Goal: Information Seeking & Learning: Check status

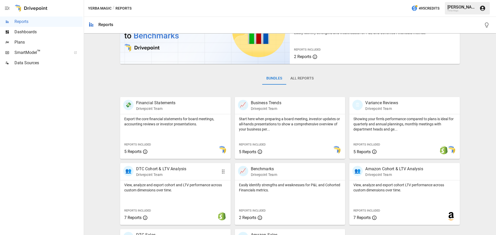
scroll to position [77, 0]
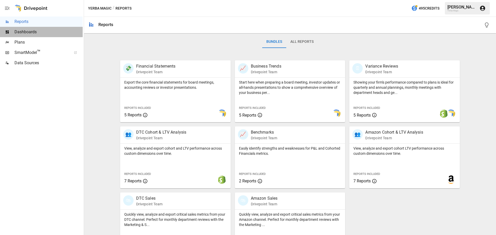
click at [32, 30] on span "Dashboards" at bounding box center [48, 32] width 68 height 6
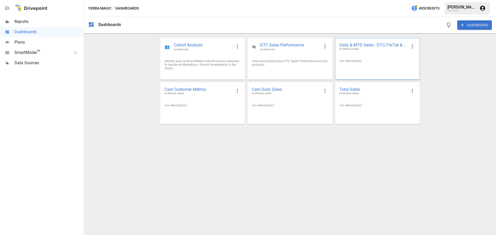
click at [357, 60] on div "(no description)" at bounding box center [377, 61] width 76 height 4
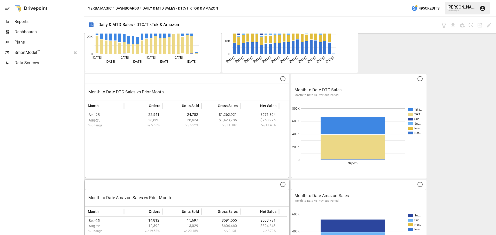
scroll to position [116, 0]
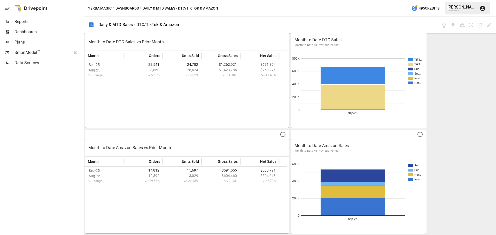
click at [128, 9] on button "Dashboards" at bounding box center [126, 8] width 23 height 6
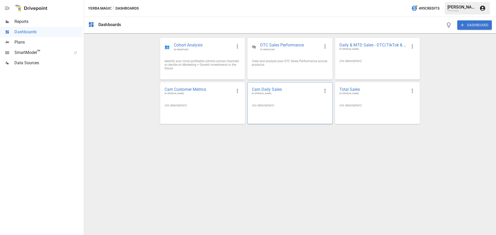
click at [281, 95] on span "BY [PERSON_NAME]" at bounding box center [286, 93] width 68 height 3
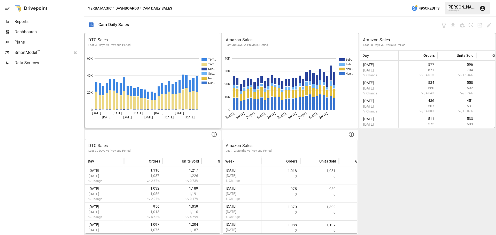
scroll to position [155, 0]
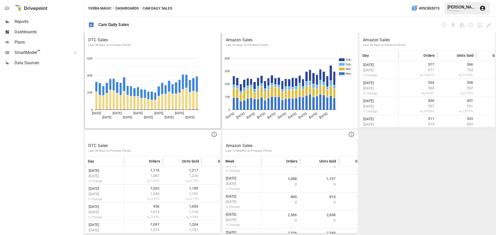
click at [26, 24] on span "Reports" at bounding box center [48, 22] width 68 height 6
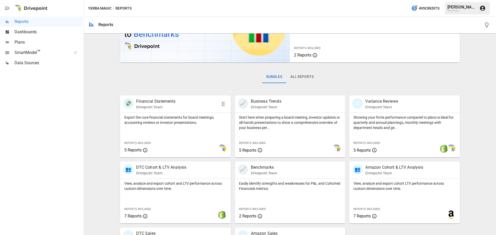
scroll to position [99, 0]
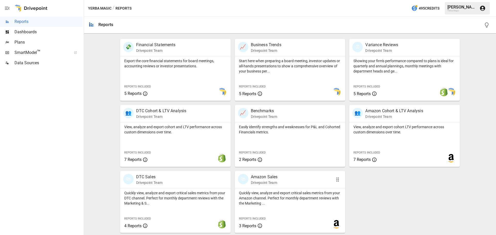
click at [293, 176] on div "🛍 Amazon Sales Drivepoint Team" at bounding box center [281, 179] width 87 height 11
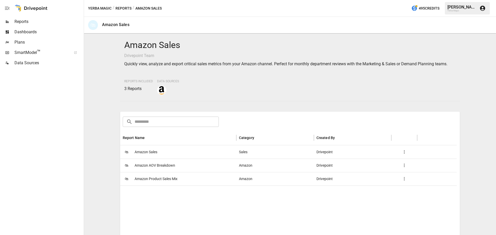
click at [153, 180] on span "Amazon Product Sales Mix" at bounding box center [156, 179] width 43 height 13
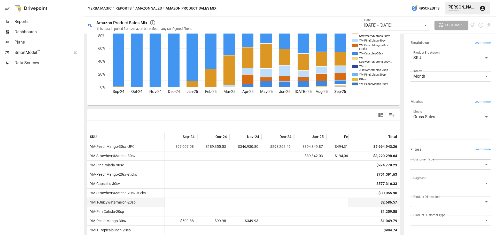
scroll to position [78, 0]
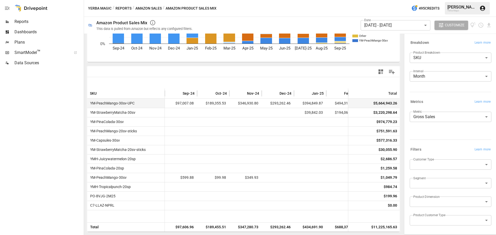
drag, startPoint x: 330, startPoint y: 152, endPoint x: 260, endPoint y: 104, distance: 85.0
click at [296, 100] on div "YM-PeachMango-30sv-UPC $97,007.08 $189,355.53 $346,930.80 $293,262.46 $394,849.…" at bounding box center [361, 155] width 549 height 112
drag, startPoint x: 286, startPoint y: 118, endPoint x: 219, endPoint y: 126, distance: 68.1
click at [195, 133] on div "YM-PeachMango-30sv-UPC $97,007.08 $189,355.53 $346,930.80 $293,262.46 $394,849.…" at bounding box center [361, 155] width 549 height 112
drag, startPoint x: 275, startPoint y: 110, endPoint x: 208, endPoint y: 106, distance: 66.2
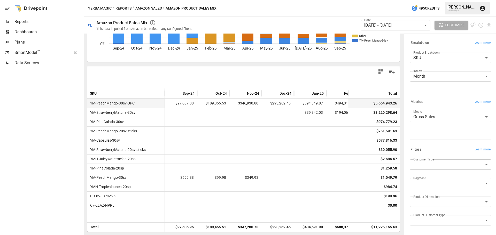
click at [206, 108] on div "YM-PeachMango-30sv-UPC $97,007.08 $189,355.53 $346,930.80 $293,262.46 $394,849.…" at bounding box center [361, 155] width 549 height 112
click at [392, 0] on body "Reports Dashboards Plans SmartModel ™ Data Sources Yerba Magic / Reports / Amaz…" at bounding box center [248, 0] width 496 height 0
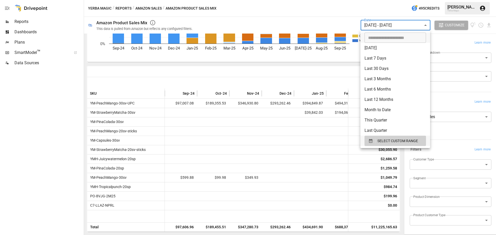
click at [383, 26] on div at bounding box center [248, 117] width 496 height 235
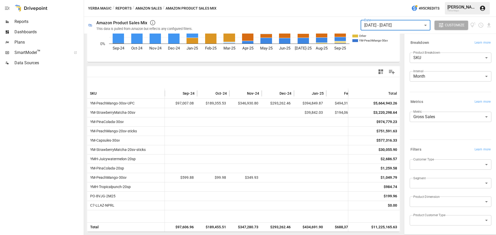
click at [382, 0] on body "Reports Dashboards Plans SmartModel ™ Data Sources Yerba Magic / Reports / Amaz…" at bounding box center [248, 0] width 496 height 0
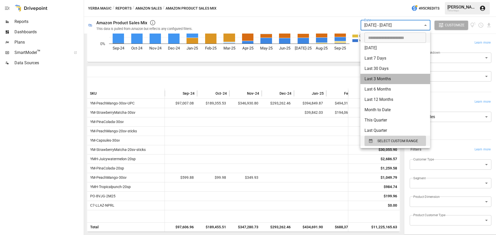
click at [384, 79] on li "Last 3 Months" at bounding box center [395, 79] width 70 height 10
type input "**********"
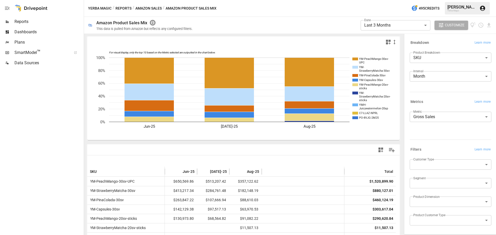
click at [151, 22] on icon "button" at bounding box center [153, 23] width 6 height 6
click at [29, 123] on div at bounding box center [41, 151] width 83 height 167
click at [32, 19] on span "Reports" at bounding box center [48, 22] width 68 height 6
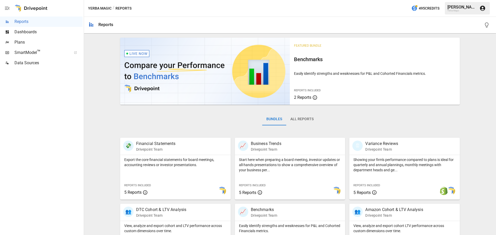
scroll to position [99, 0]
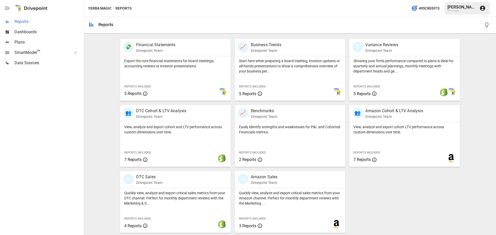
click at [29, 24] on span "Reports" at bounding box center [48, 22] width 68 height 6
click at [390, 67] on p "Showing your firm's performance compared to plans is ideal for quarterly and an…" at bounding box center [404, 65] width 102 height 15
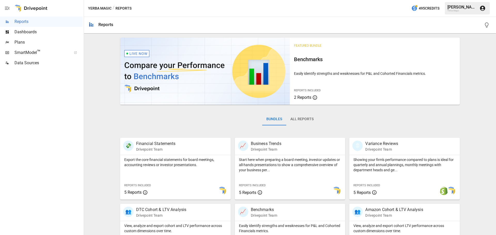
click at [30, 11] on div at bounding box center [30, 8] width 33 height 17
click at [29, 21] on span "Reports" at bounding box center [48, 22] width 68 height 6
click at [28, 21] on span "Reports" at bounding box center [48, 22] width 68 height 6
click at [27, 30] on span "Dashboards" at bounding box center [48, 32] width 68 height 6
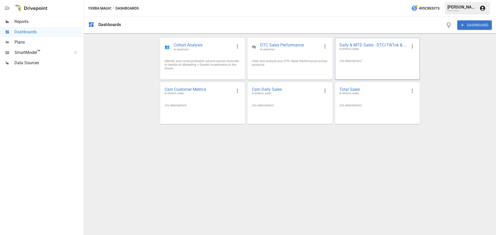
click at [364, 60] on div "(no description)" at bounding box center [377, 61] width 76 height 4
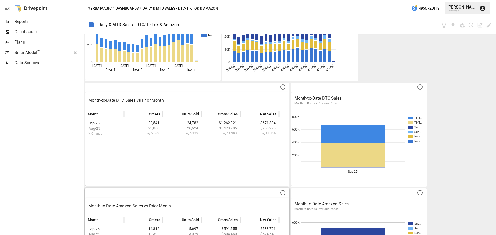
scroll to position [103, 0]
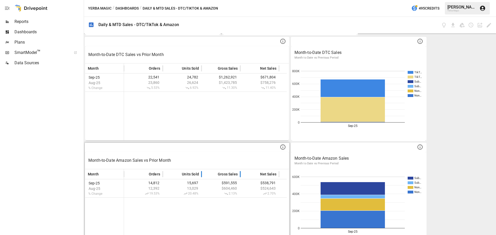
click at [207, 175] on div "Gross Sales" at bounding box center [221, 174] width 34 height 10
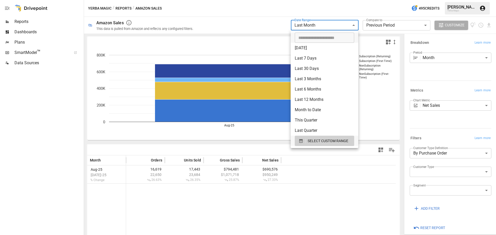
click at [332, 0] on body "**********" at bounding box center [248, 0] width 496 height 0
click at [41, 34] on div at bounding box center [248, 117] width 496 height 235
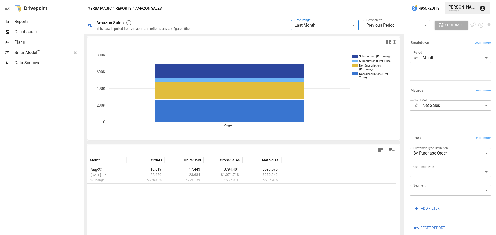
click at [33, 32] on div "​ [DATE] [DATE] Last 7 Days Last 30 Days Last 90 Days Last 365 Days Last Month …" at bounding box center [248, 117] width 496 height 235
click at [32, 32] on span "Dashboards" at bounding box center [48, 32] width 68 height 6
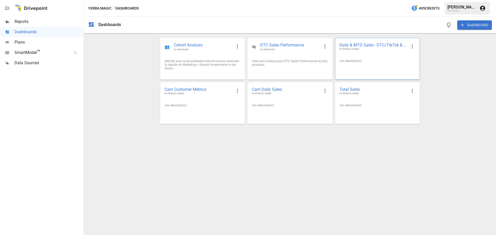
click at [353, 51] on div "Daily & MTD Sales - DTC/TikTok & Amazon BY [PERSON_NAME]" at bounding box center [377, 46] width 84 height 17
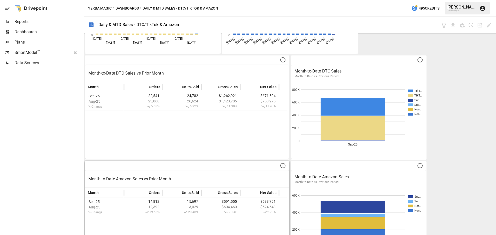
scroll to position [116, 0]
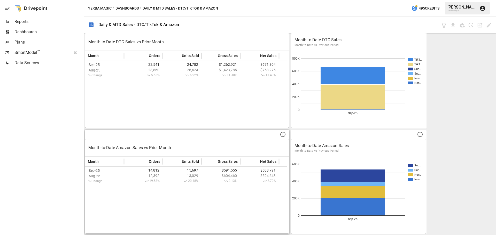
click at [174, 148] on p "Month-to-Date Amazon Sales vs Prior Month" at bounding box center [186, 148] width 197 height 6
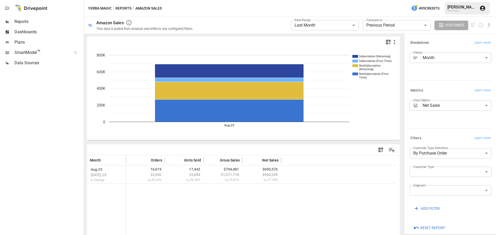
click at [322, 0] on body "**********" at bounding box center [248, 0] width 496 height 0
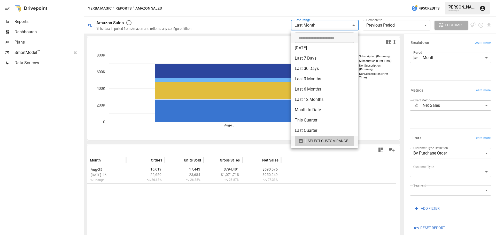
click at [314, 107] on li "Month to Date" at bounding box center [325, 110] width 68 height 10
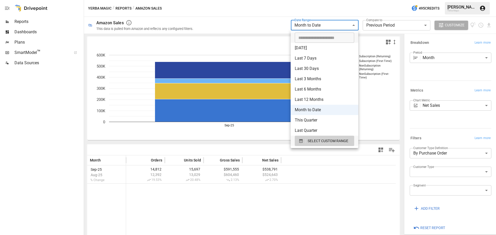
click at [312, 0] on body "**********" at bounding box center [248, 0] width 496 height 0
click at [321, 140] on span "SELECT CUSTOM RANGE" at bounding box center [328, 141] width 41 height 6
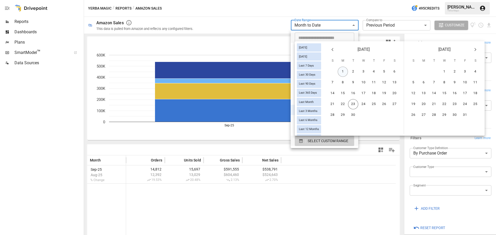
click at [347, 67] on button "1" at bounding box center [343, 72] width 10 height 10
click at [346, 105] on button "22" at bounding box center [343, 104] width 10 height 10
type input "******"
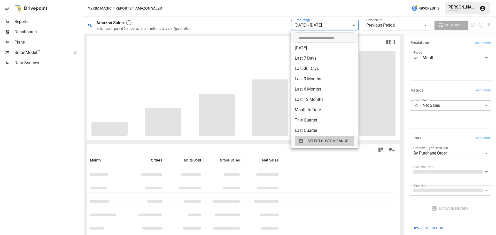
click at [351, 183] on div at bounding box center [248, 117] width 496 height 235
